Goal: Complete application form: Complete application form

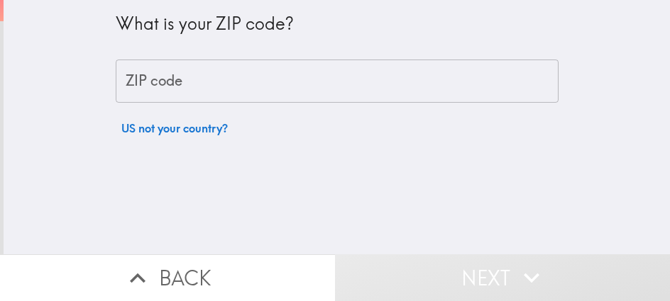
click at [268, 93] on input "ZIP code" at bounding box center [337, 82] width 443 height 44
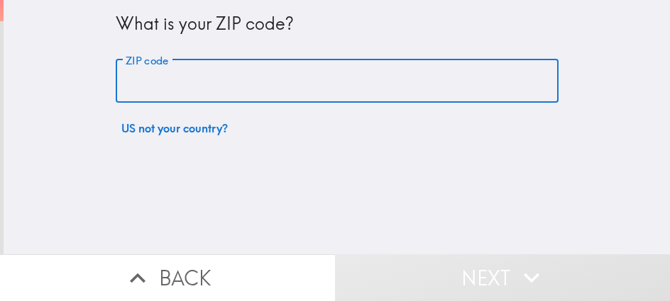
paste input "32835"
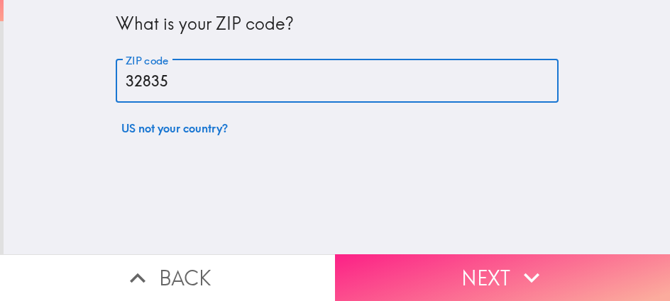
type input "32835"
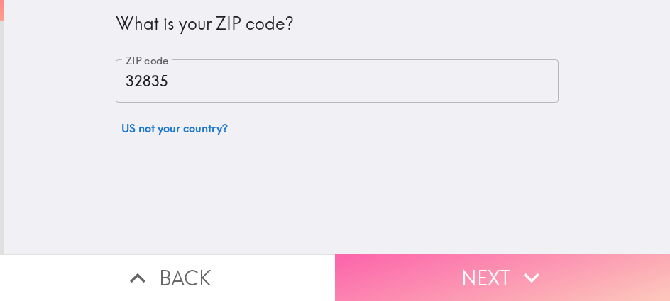
click at [464, 255] on button "Next" at bounding box center [502, 278] width 335 height 47
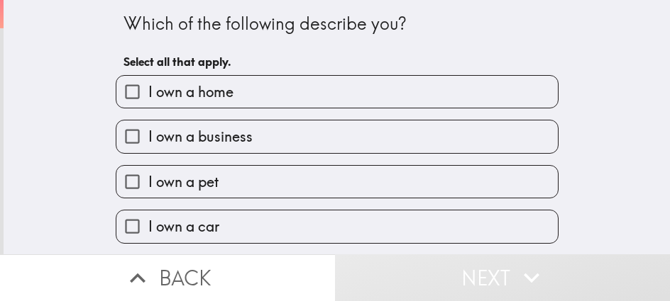
drag, startPoint x: 320, startPoint y: 128, endPoint x: 331, endPoint y: 123, distance: 11.5
click at [320, 128] on label "I own a business" at bounding box center [336, 137] width 441 height 32
click at [148, 128] on input "I own a business" at bounding box center [132, 137] width 32 height 32
checkbox input "true"
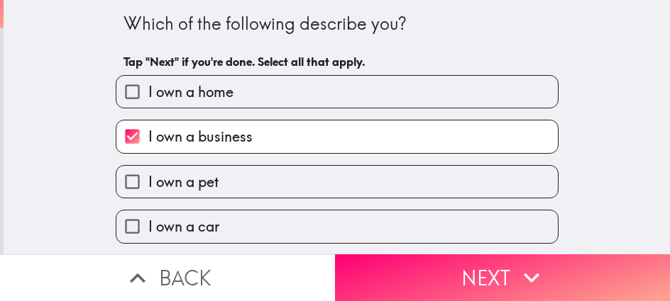
drag, startPoint x: 589, startPoint y: 272, endPoint x: 667, endPoint y: 275, distance: 78.8
click at [596, 272] on button "Next" at bounding box center [502, 278] width 335 height 47
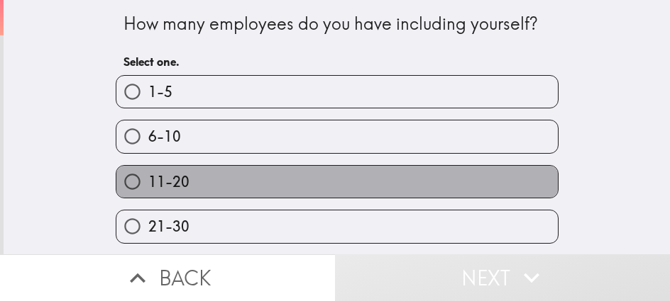
click at [401, 189] on label "11-20" at bounding box center [336, 182] width 441 height 32
click at [148, 189] on input "11-20" at bounding box center [132, 182] width 32 height 32
radio input "true"
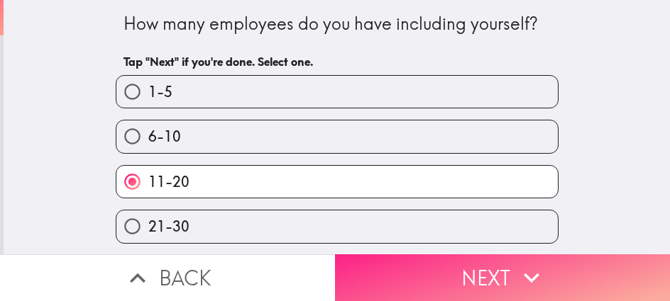
click at [570, 267] on button "Next" at bounding box center [502, 278] width 335 height 47
